Goal: Task Accomplishment & Management: Use online tool/utility

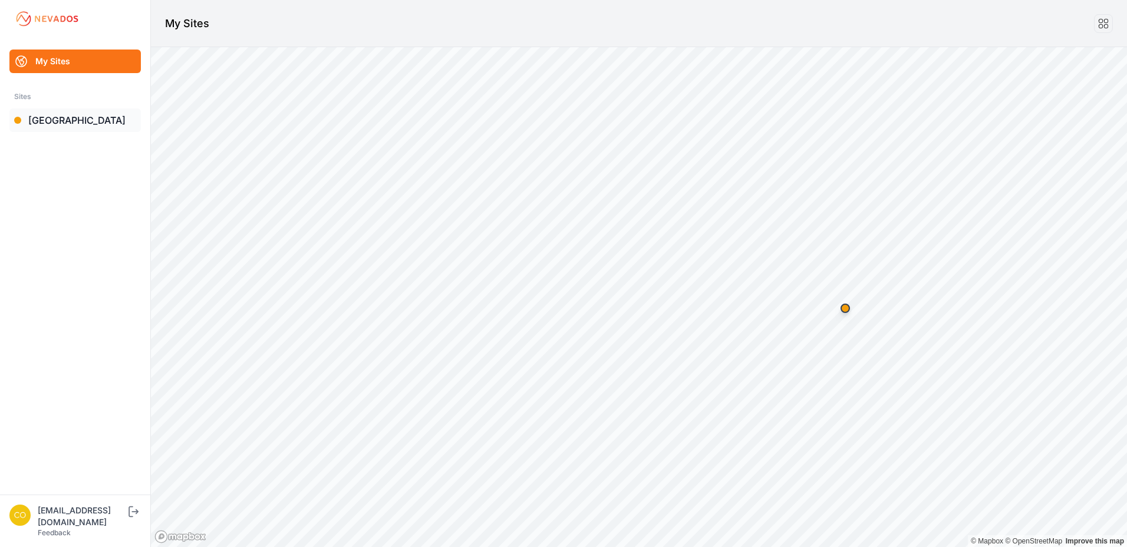
click at [99, 121] on link "[GEOGRAPHIC_DATA]" at bounding box center [74, 120] width 131 height 24
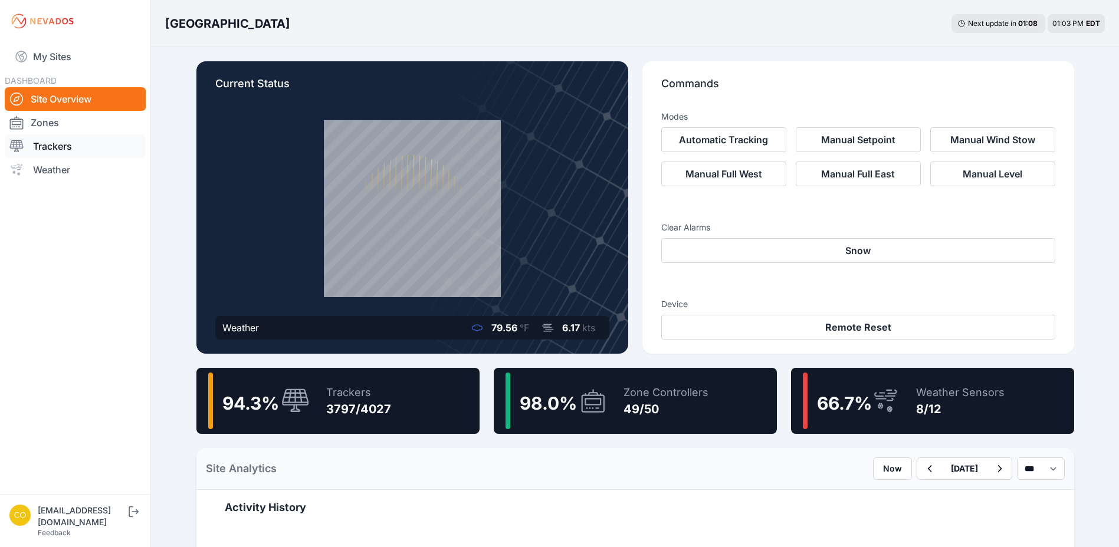
click at [98, 135] on link "Trackers" at bounding box center [75, 146] width 141 height 24
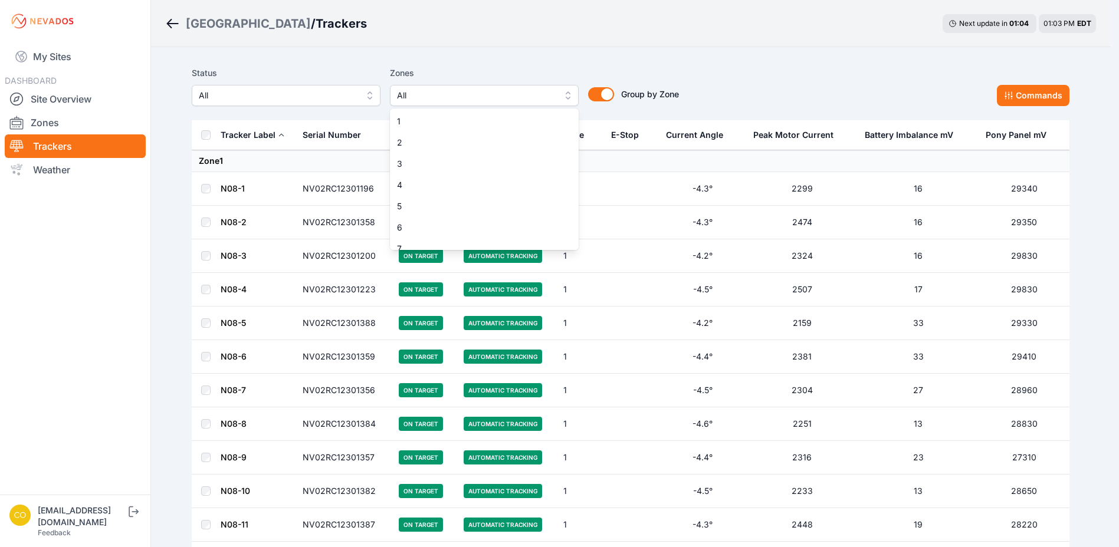
click at [421, 101] on span "All" at bounding box center [476, 95] width 158 height 14
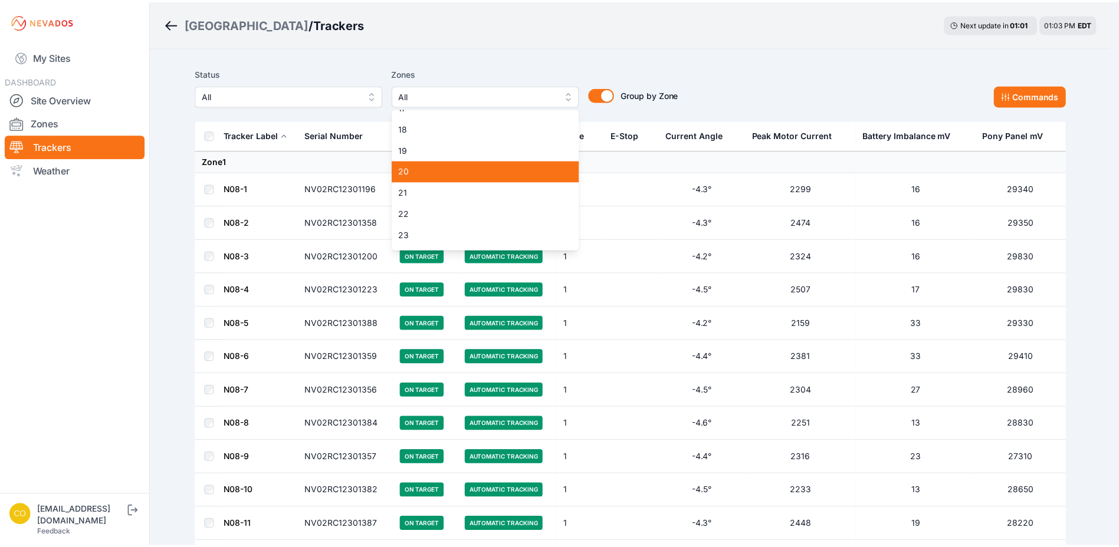
scroll to position [118, 0]
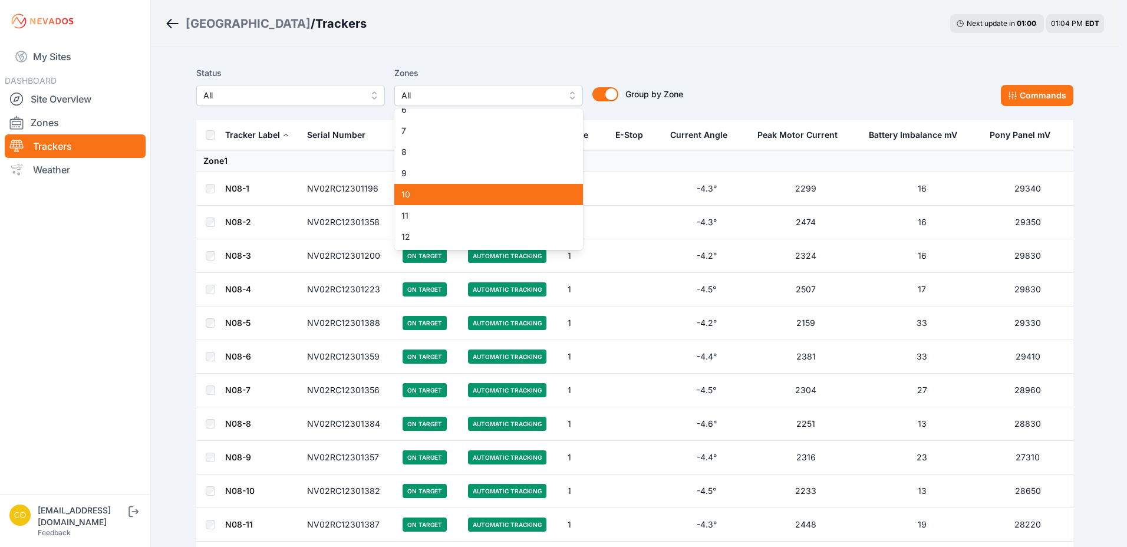
click at [422, 197] on span "10" at bounding box center [482, 195] width 160 height 12
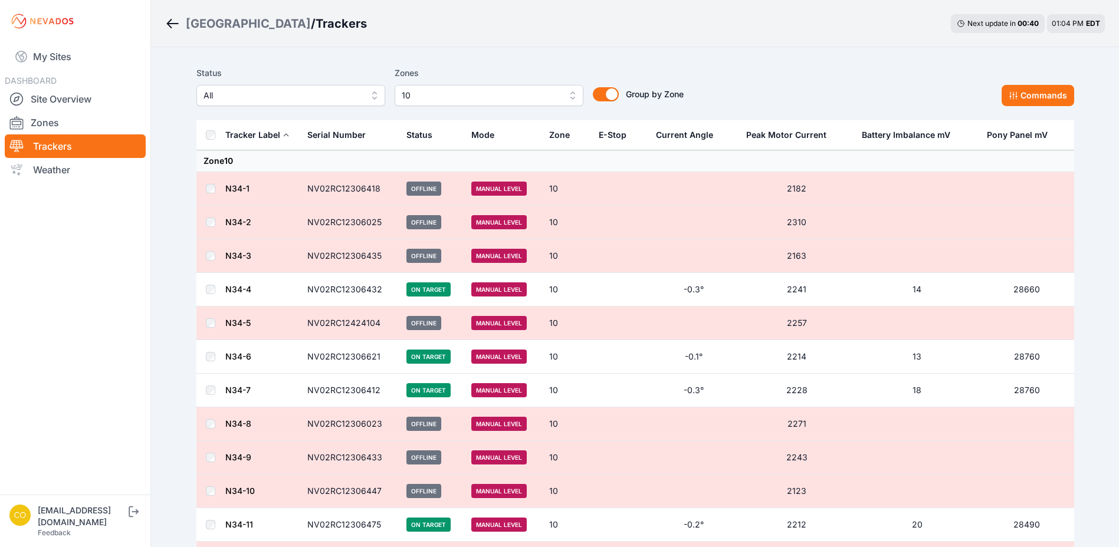
click at [213, 143] on th at bounding box center [210, 135] width 28 height 30
click at [1030, 94] on button "Commands" at bounding box center [1037, 95] width 73 height 21
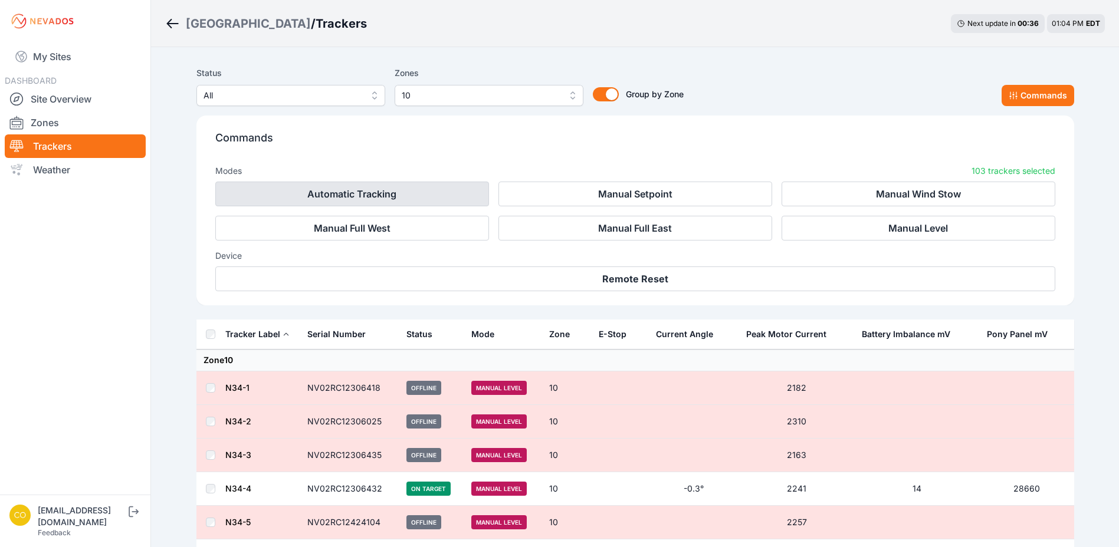
click at [416, 200] on button "Automatic Tracking" at bounding box center [352, 194] width 274 height 25
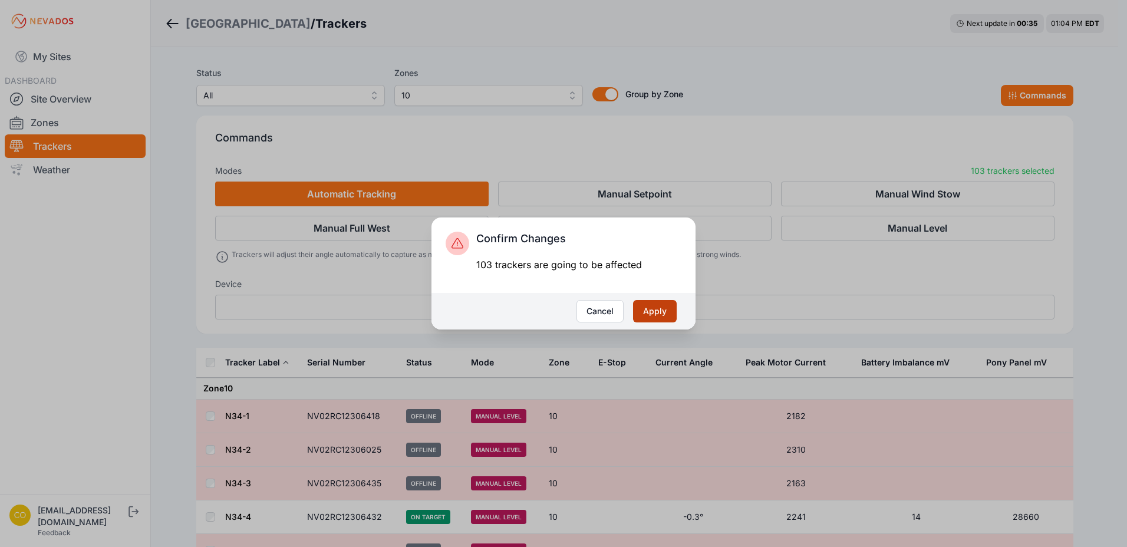
click at [649, 310] on button "Apply" at bounding box center [655, 311] width 44 height 22
